Goal: Task Accomplishment & Management: Manage account settings

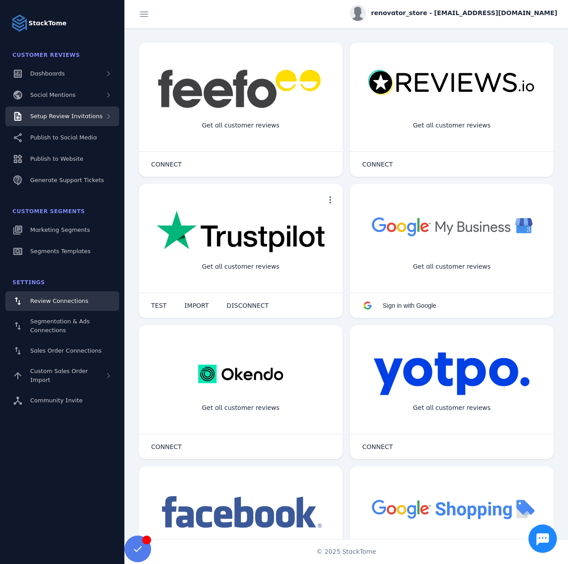
click at [84, 117] on span "Setup Review Invitations" at bounding box center [66, 116] width 72 height 7
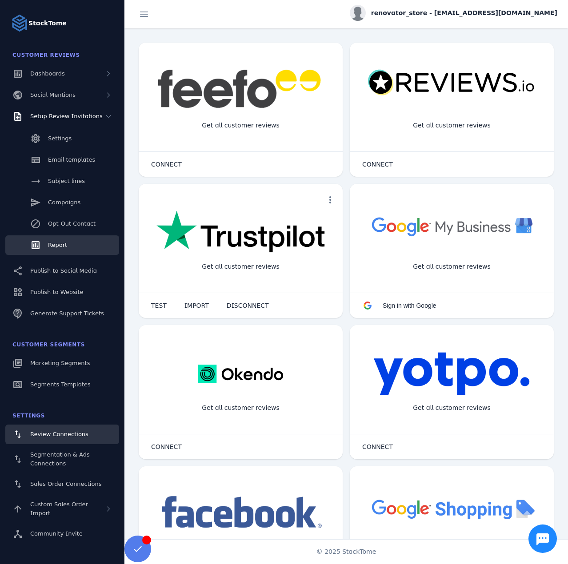
click at [68, 243] on link "Report" at bounding box center [62, 245] width 114 height 20
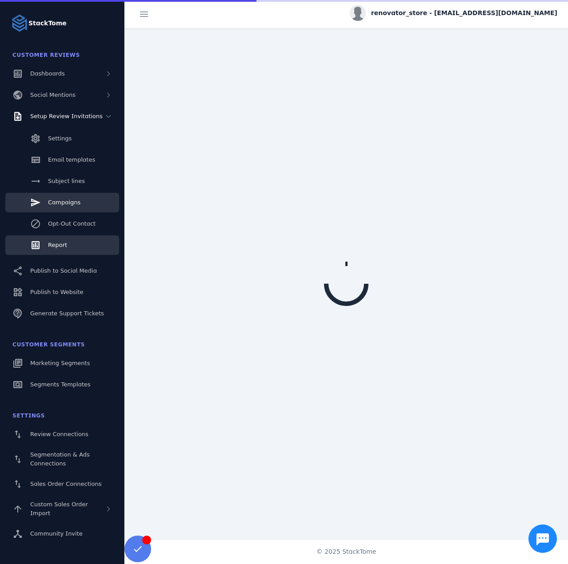
click at [67, 200] on span "Campaigns" at bounding box center [64, 202] width 32 height 7
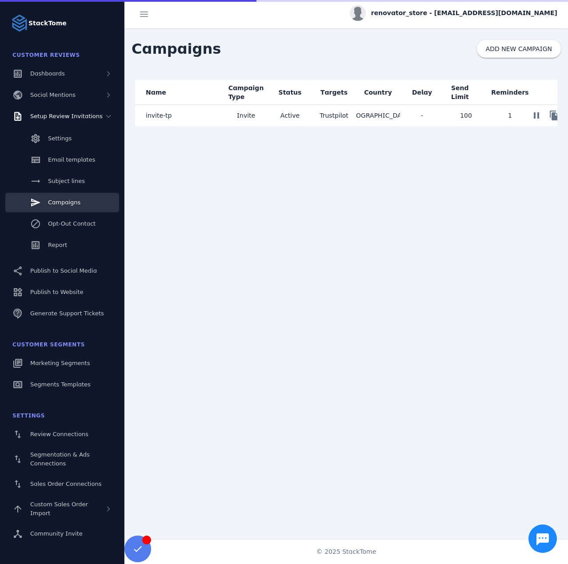
click at [191, 116] on mat-cell "invite-tp" at bounding box center [179, 115] width 89 height 21
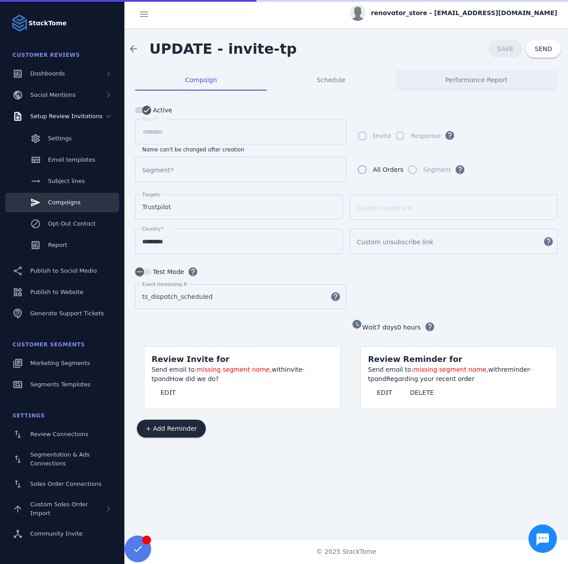
type input "**********"
click at [457, 77] on span "Performance Report" at bounding box center [476, 80] width 62 height 6
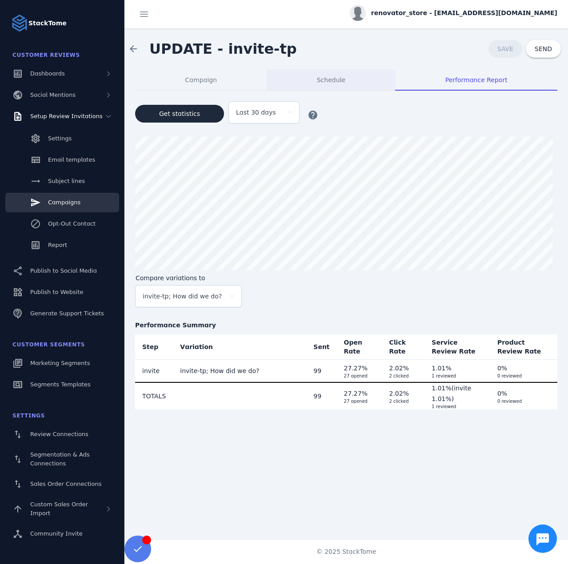
click at [327, 85] on span "Schedule" at bounding box center [331, 79] width 28 height 21
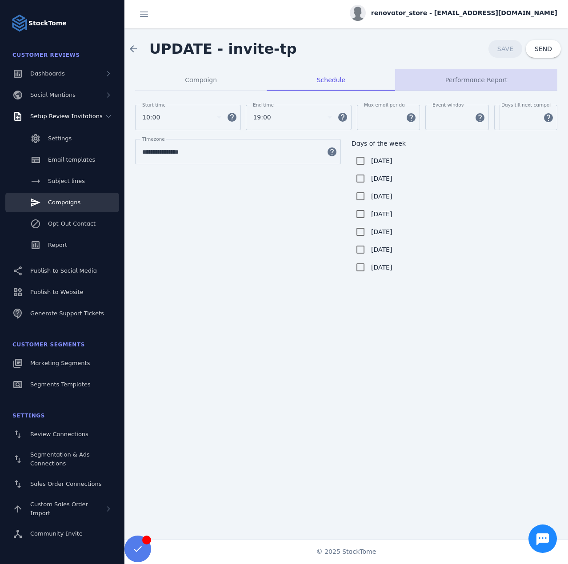
click at [482, 82] on span "Performance Report" at bounding box center [476, 80] width 62 height 6
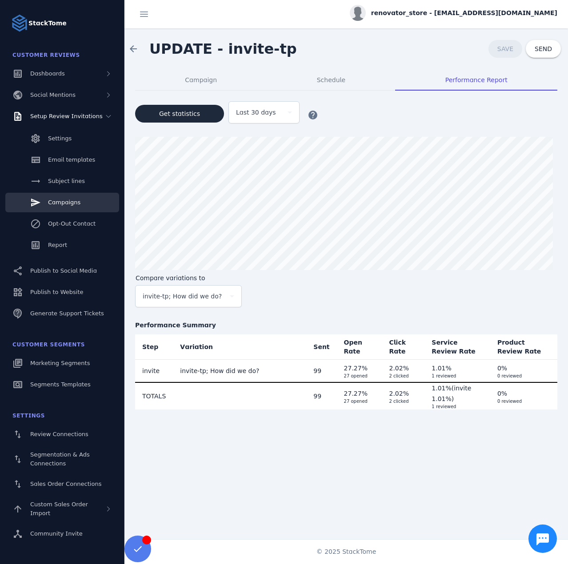
click at [425, 17] on span "renovator_store - [EMAIL_ADDRESS][DOMAIN_NAME]" at bounding box center [464, 12] width 186 height 9
click at [504, 80] on button "Sign out" at bounding box center [525, 85] width 64 height 21
